Goal: Entertainment & Leisure: Consume media (video, audio)

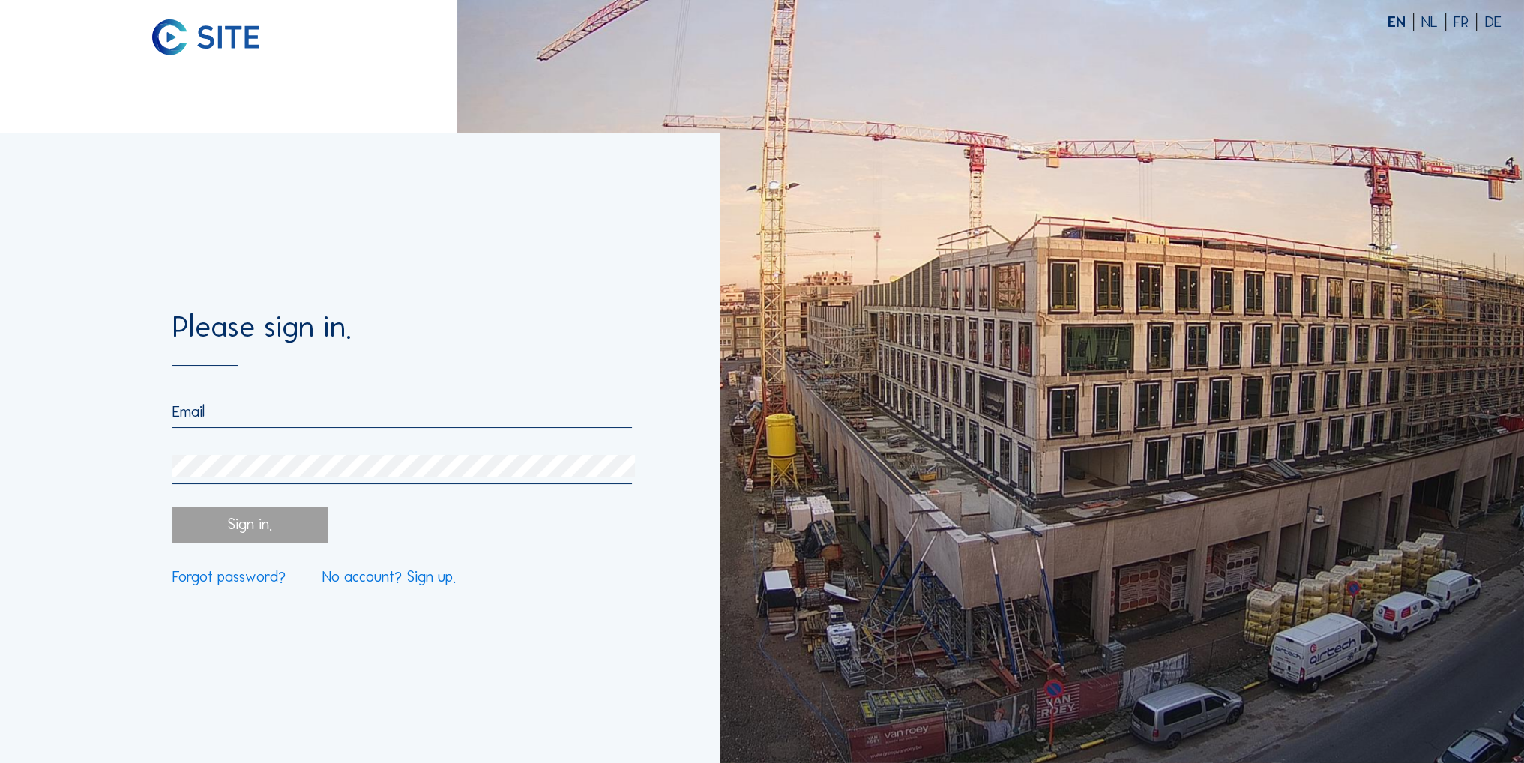
click at [284, 411] on input "email" at bounding box center [401, 411] width 459 height 18
type input "[EMAIL_ADDRESS][DOMAIN_NAME]"
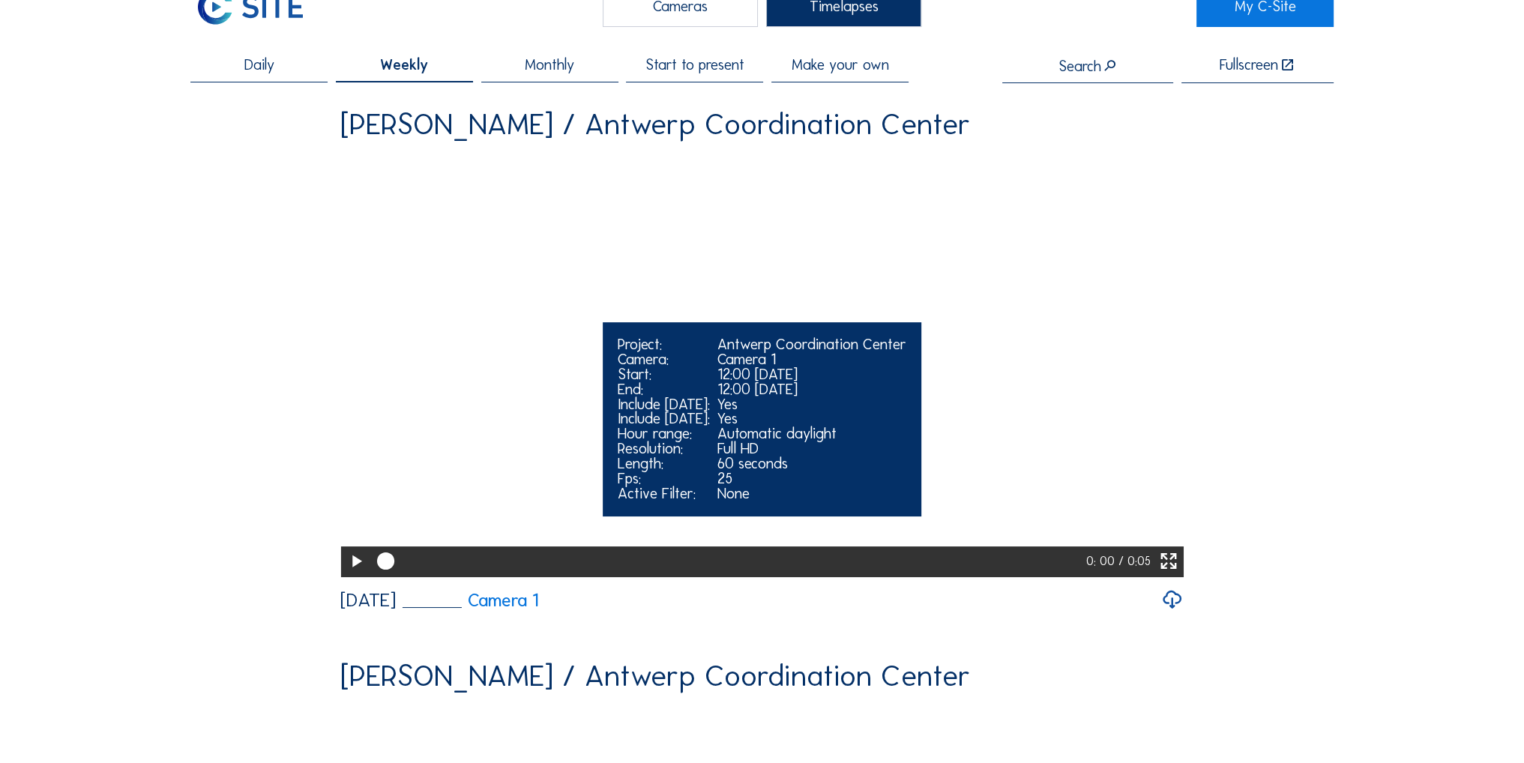
scroll to position [75, 0]
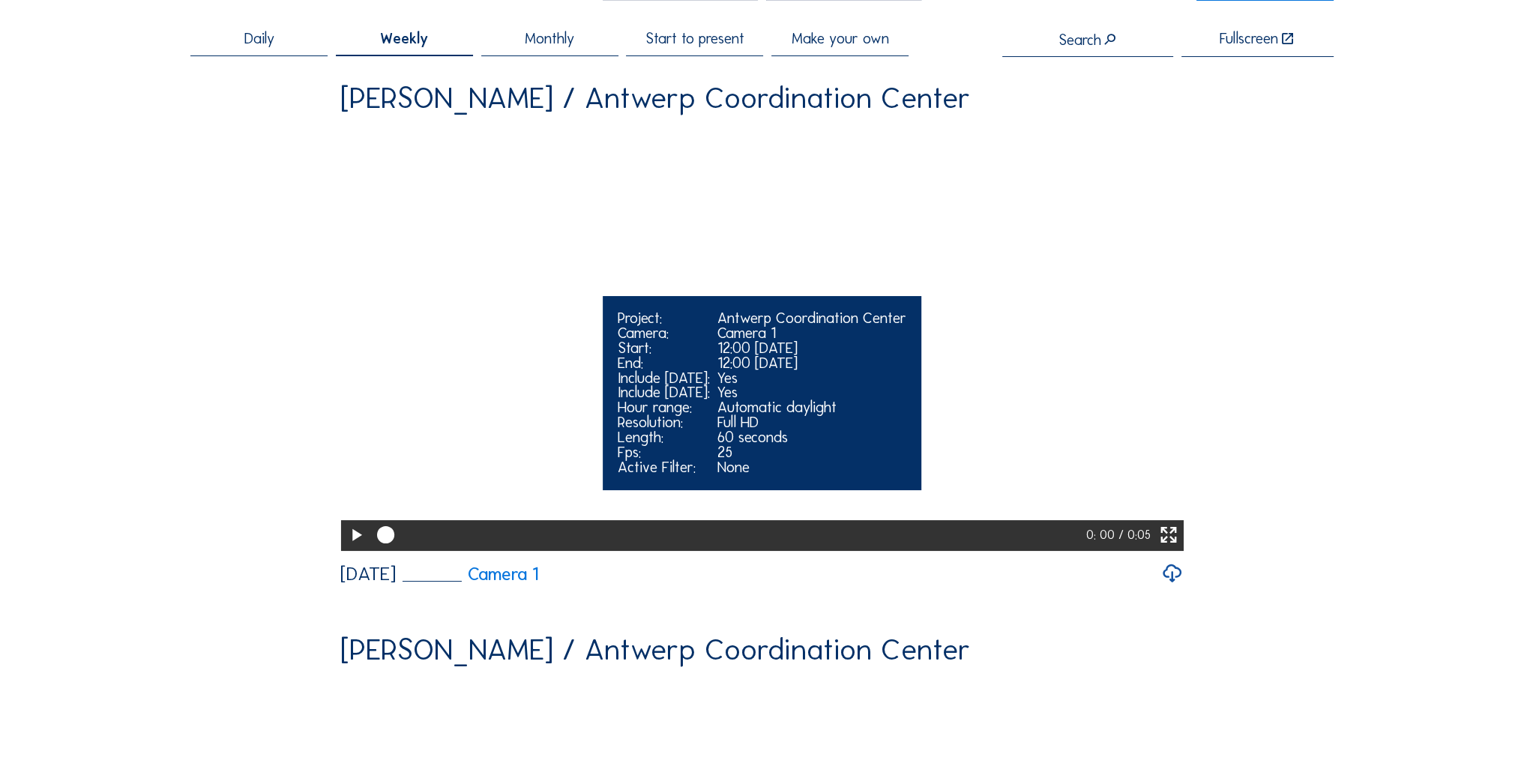
click at [345, 548] on icon at bounding box center [355, 535] width 21 height 25
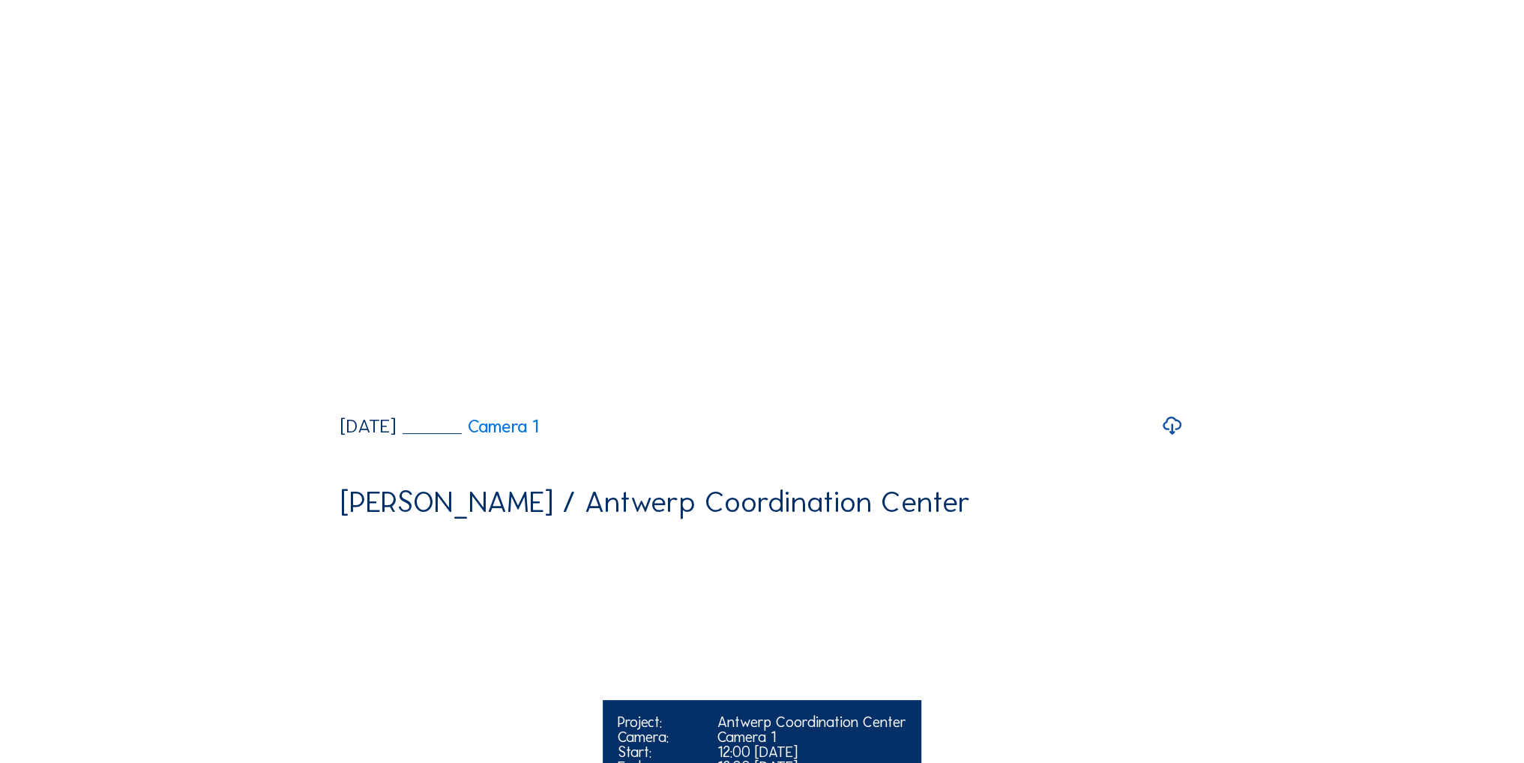
scroll to position [600, 0]
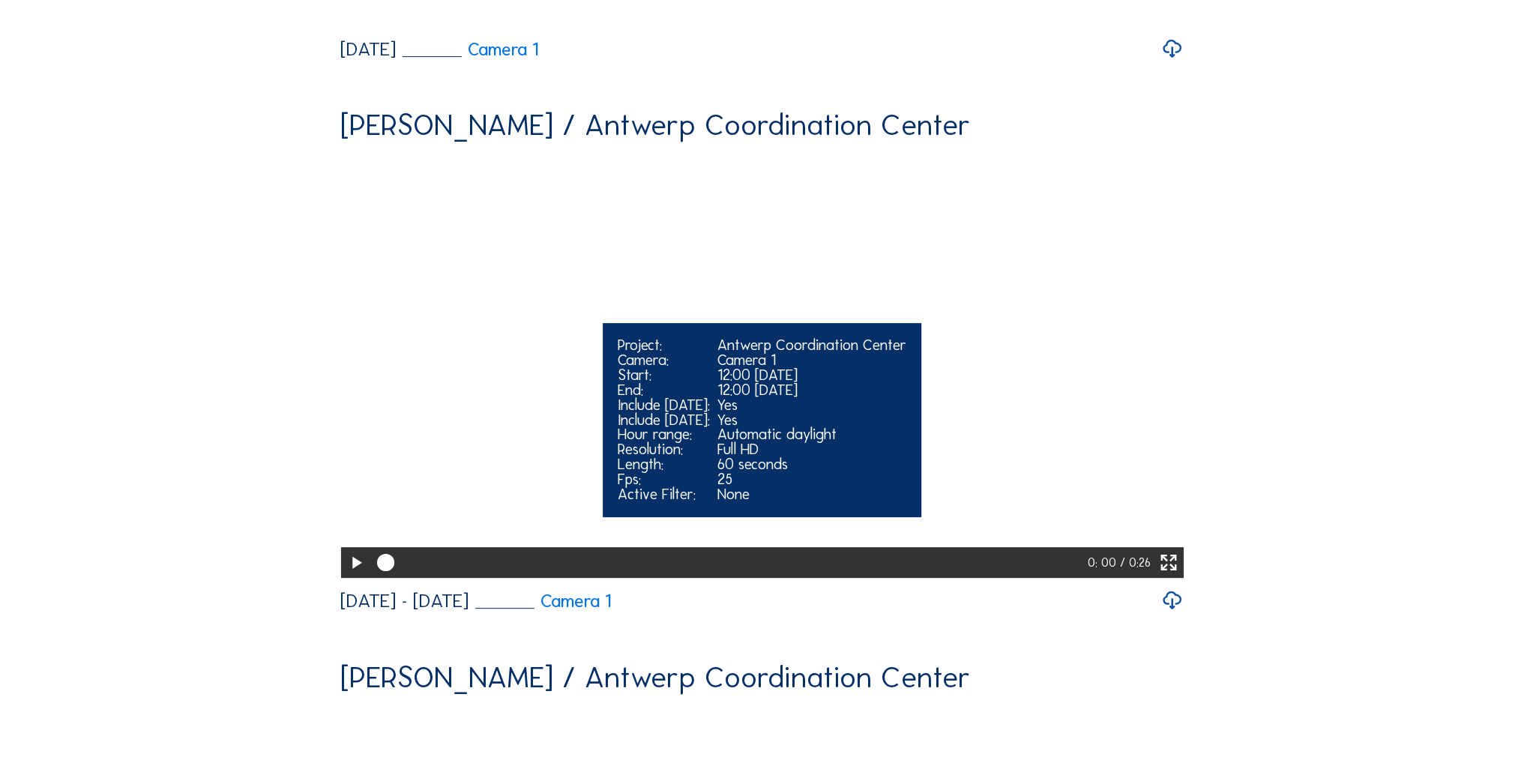
click at [352, 576] on icon at bounding box center [355, 563] width 21 height 25
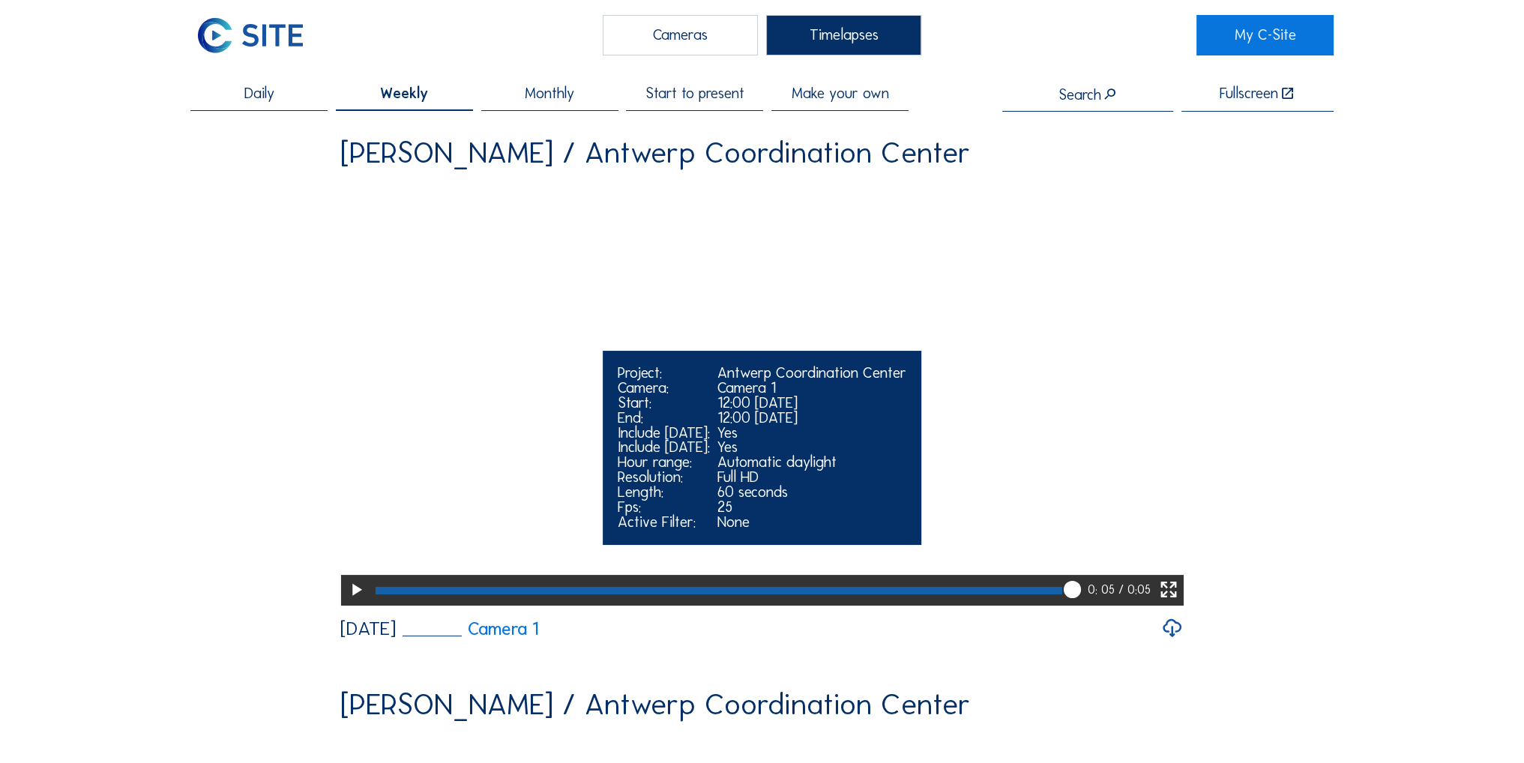
scroll to position [0, 0]
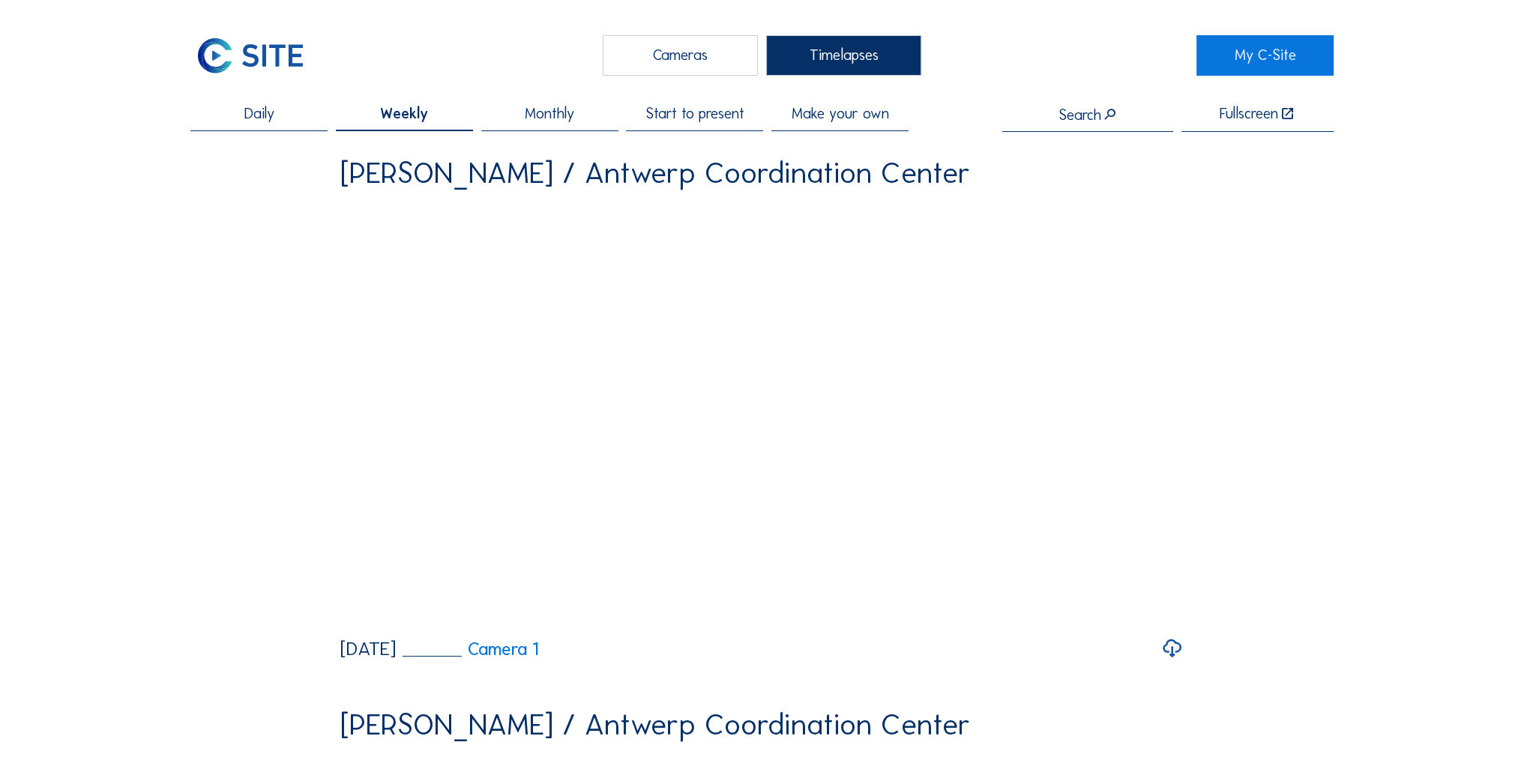
click at [561, 121] on span "Monthly" at bounding box center [549, 113] width 49 height 15
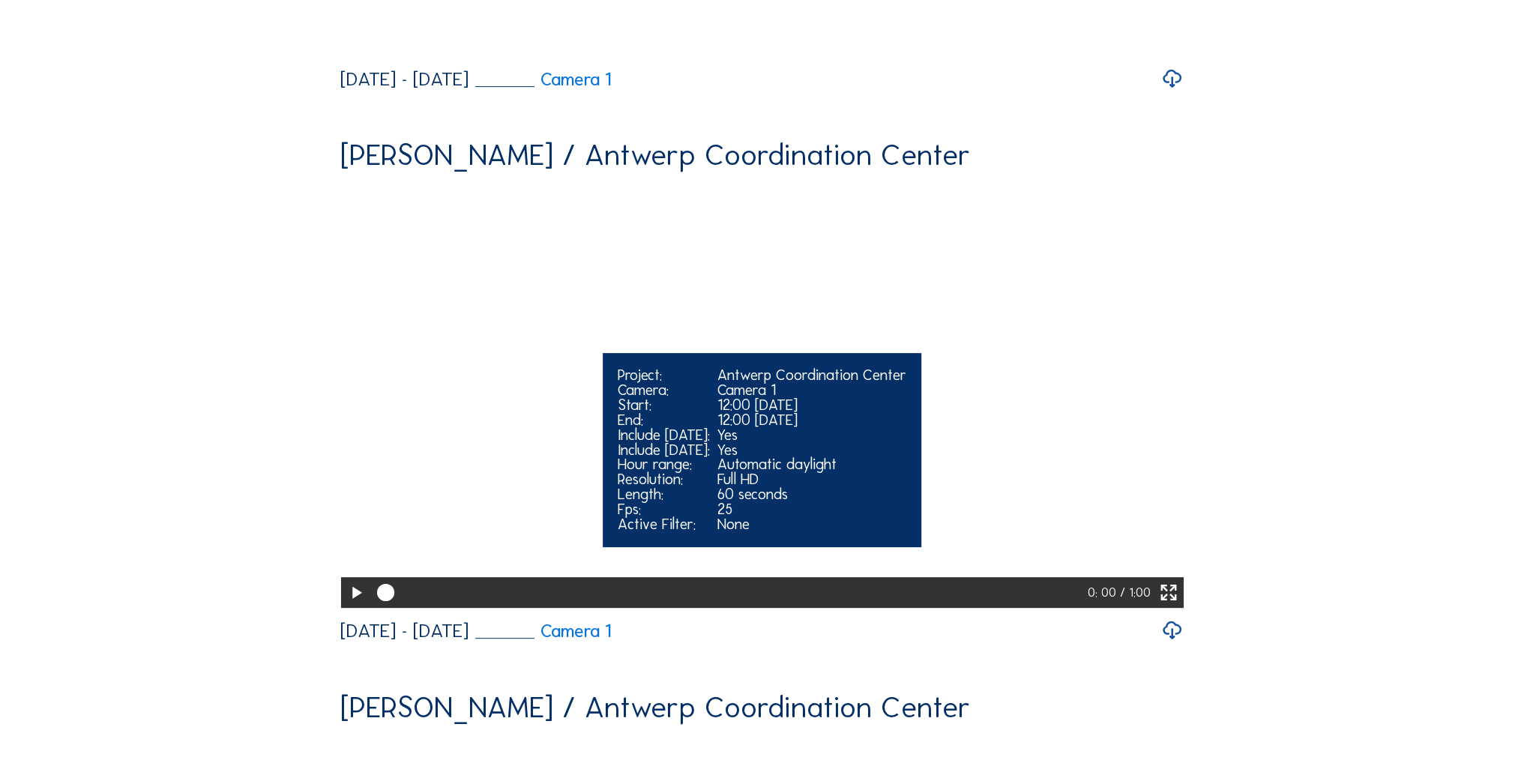
scroll to position [675, 0]
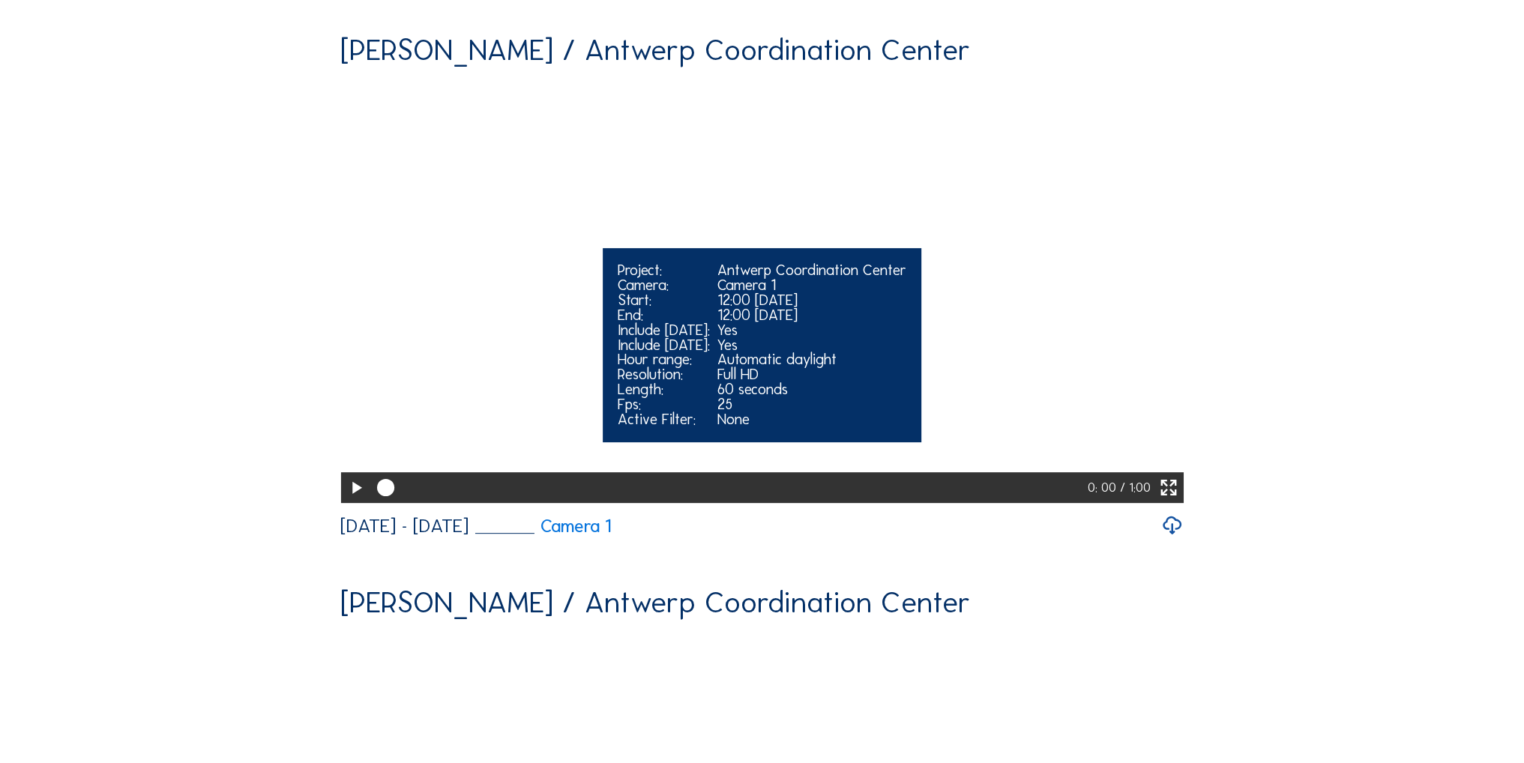
click at [351, 501] on icon at bounding box center [355, 488] width 21 height 25
drag, startPoint x: 824, startPoint y: 598, endPoint x: 806, endPoint y: 600, distance: 17.4
click at [806, 492] on div at bounding box center [629, 487] width 508 height 7
click at [722, 503] on div at bounding box center [731, 487] width 720 height 31
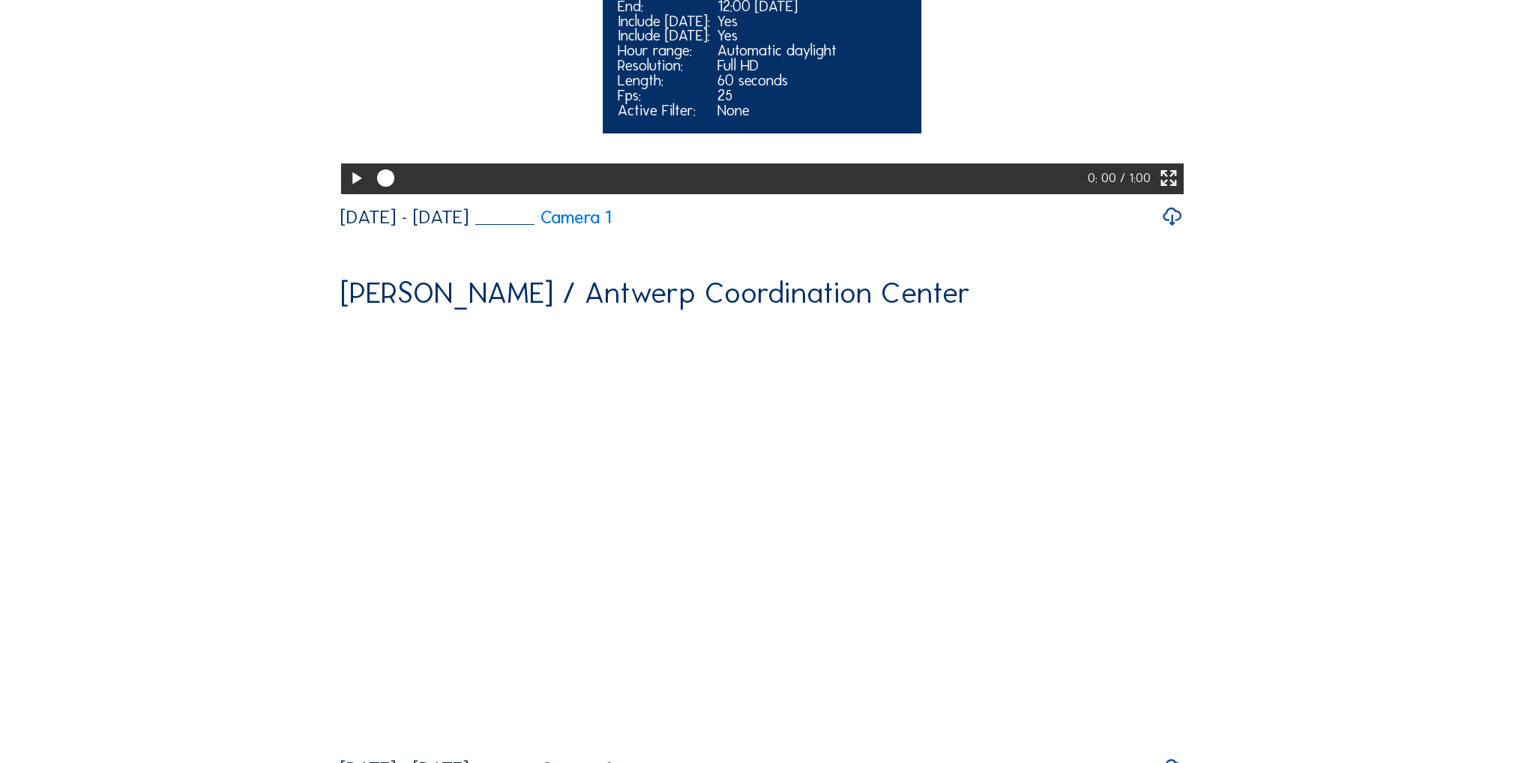
scroll to position [300, 0]
